Goal: Understand process/instructions

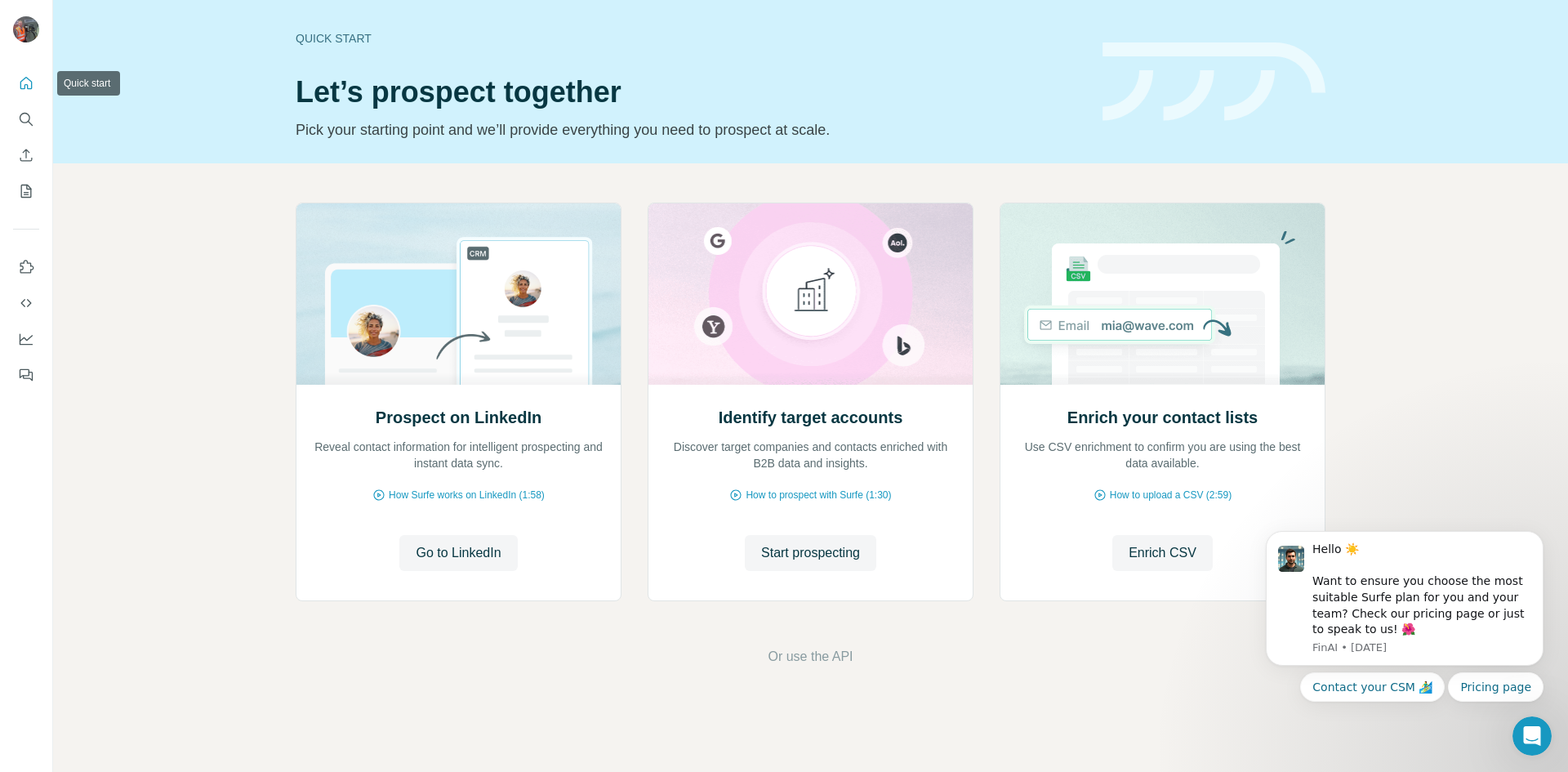
click at [25, 78] on icon "Quick start" at bounding box center [27, 83] width 12 height 12
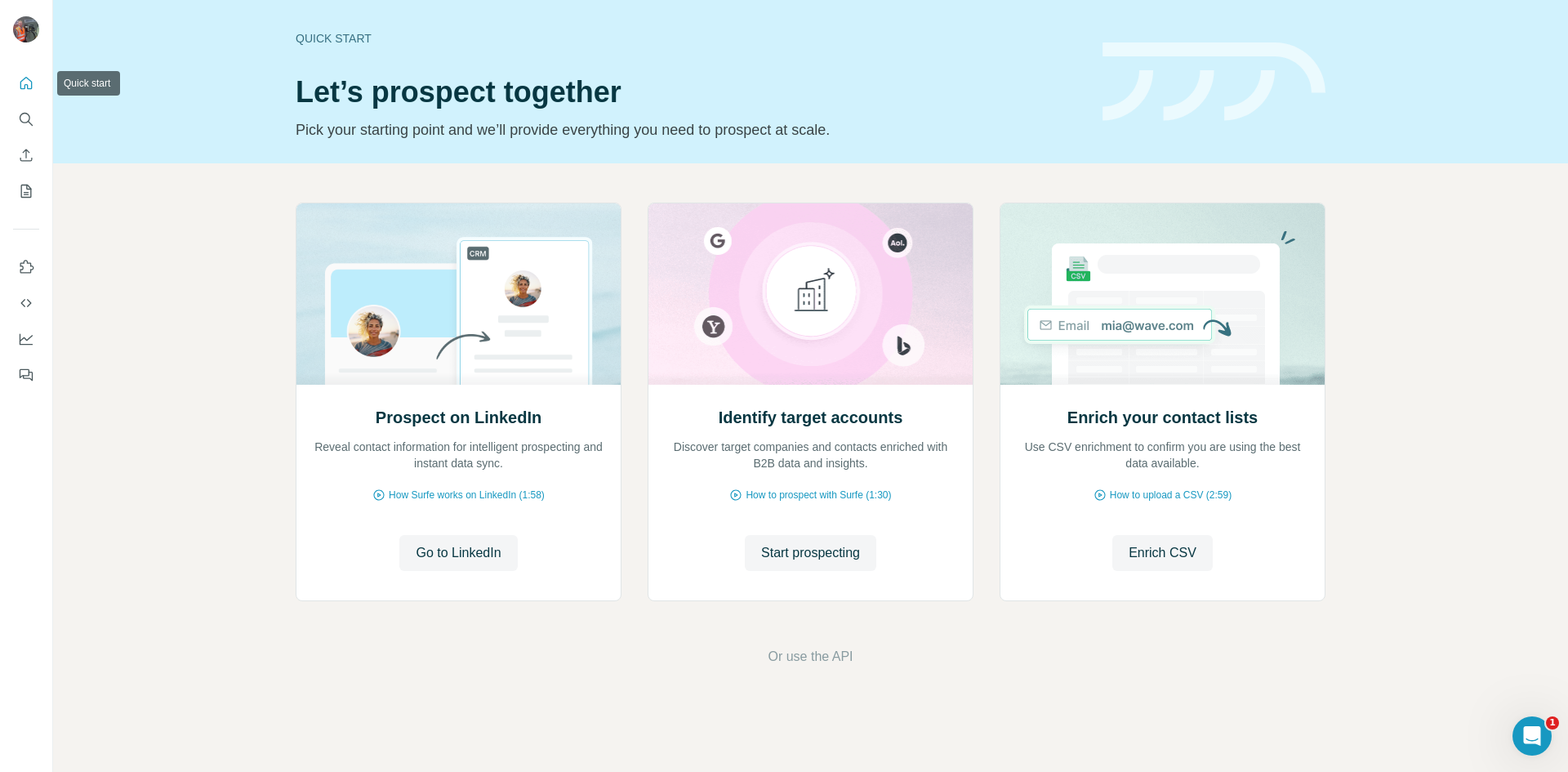
click at [29, 86] on icon "Quick start" at bounding box center [26, 83] width 16 height 16
click at [22, 86] on icon "Quick start" at bounding box center [26, 83] width 16 height 16
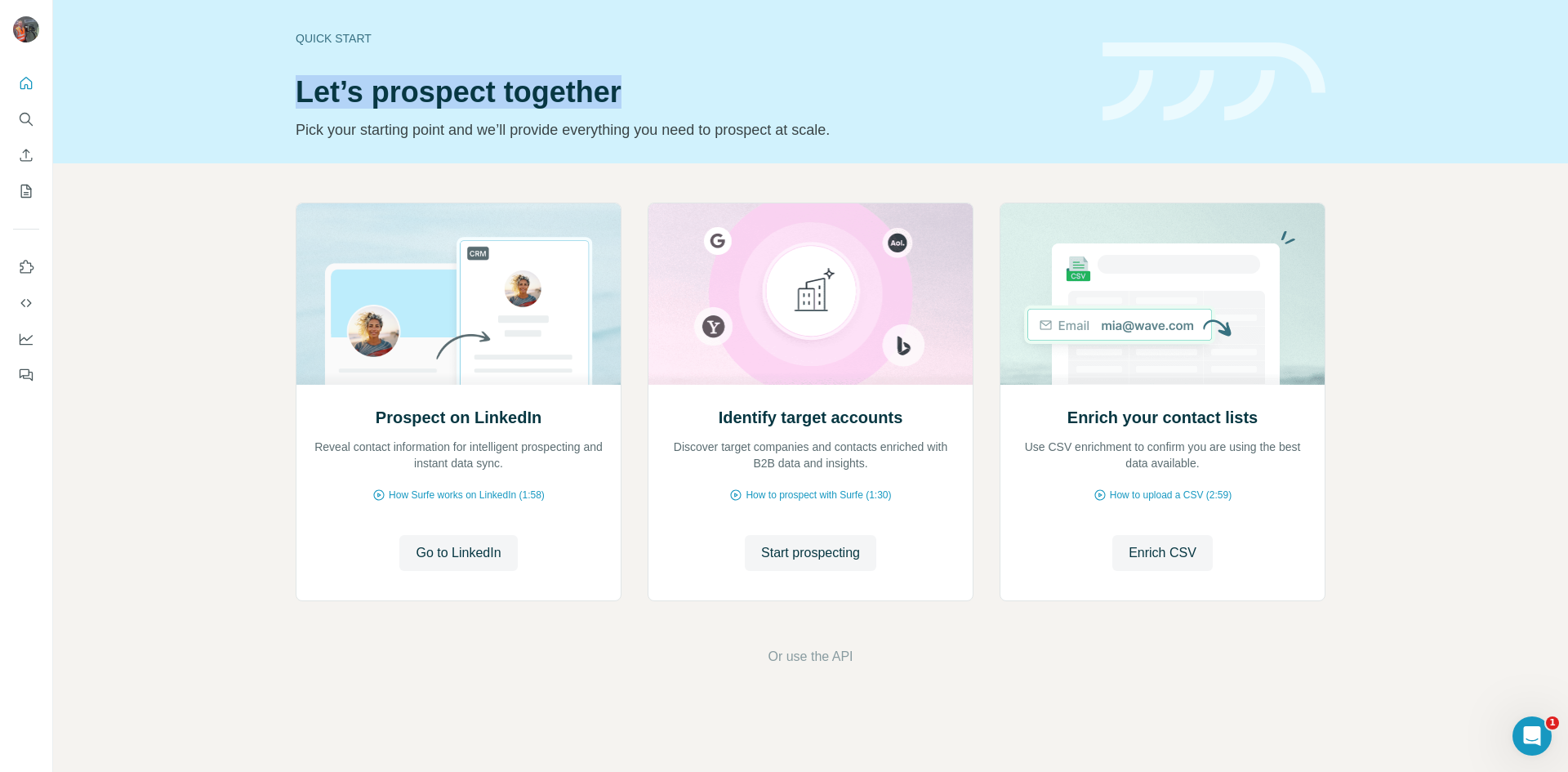
drag, startPoint x: 296, startPoint y: 96, endPoint x: 641, endPoint y: 104, distance: 345.1
click at [641, 104] on h1 "Let’s prospect together" at bounding box center [689, 93] width 787 height 33
click at [319, 93] on h1 "Let’s prospect together" at bounding box center [689, 93] width 787 height 33
click at [252, 100] on div "Quick start Let’s prospect together Pick your starting point and we’ll provide …" at bounding box center [810, 81] width 1514 height 163
drag, startPoint x: 300, startPoint y: 97, endPoint x: 630, endPoint y: 90, distance: 330.1
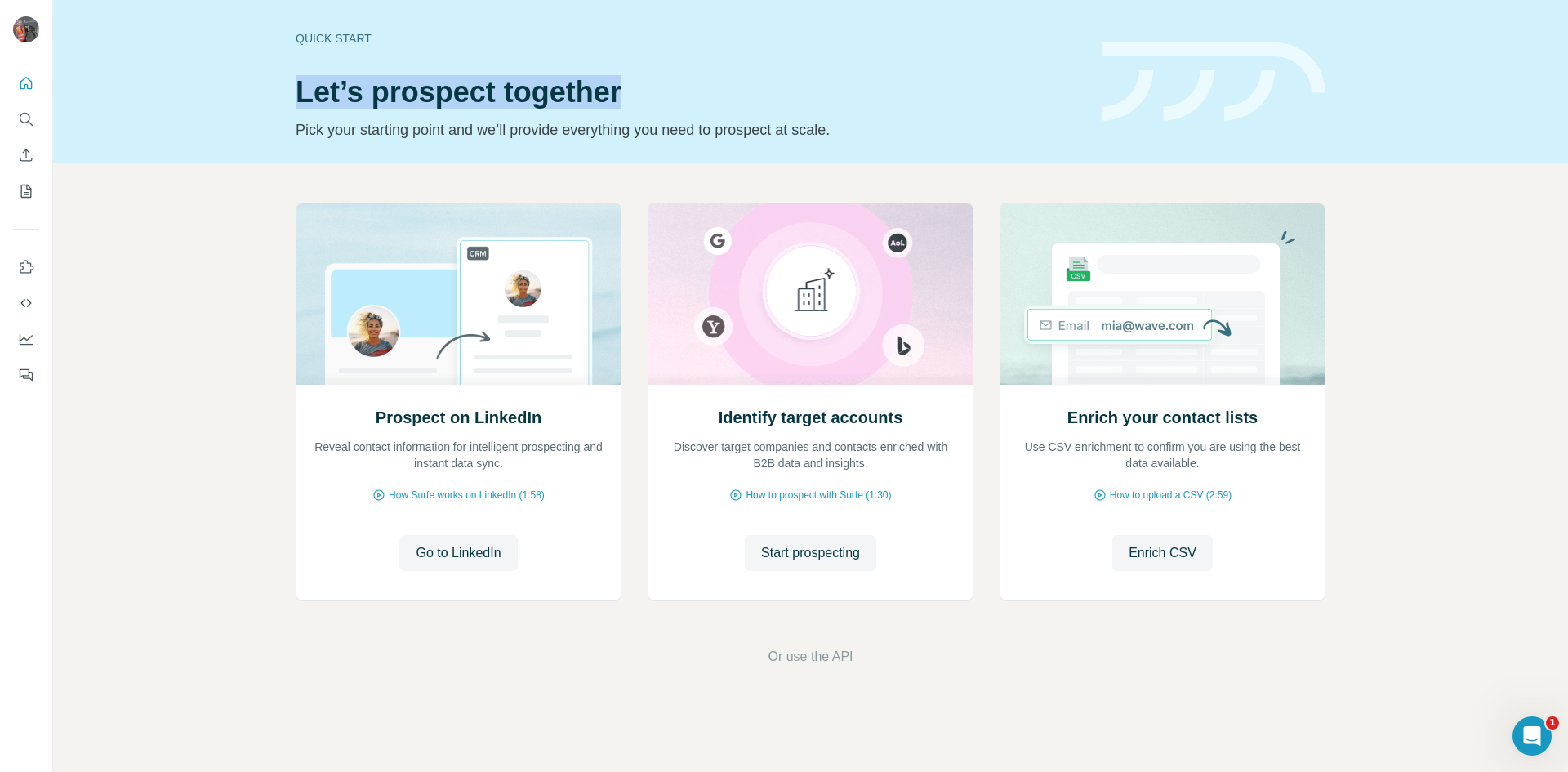
click at [630, 90] on h1 "Let’s prospect together" at bounding box center [689, 93] width 787 height 33
